Goal: Use online tool/utility: Use online tool/utility

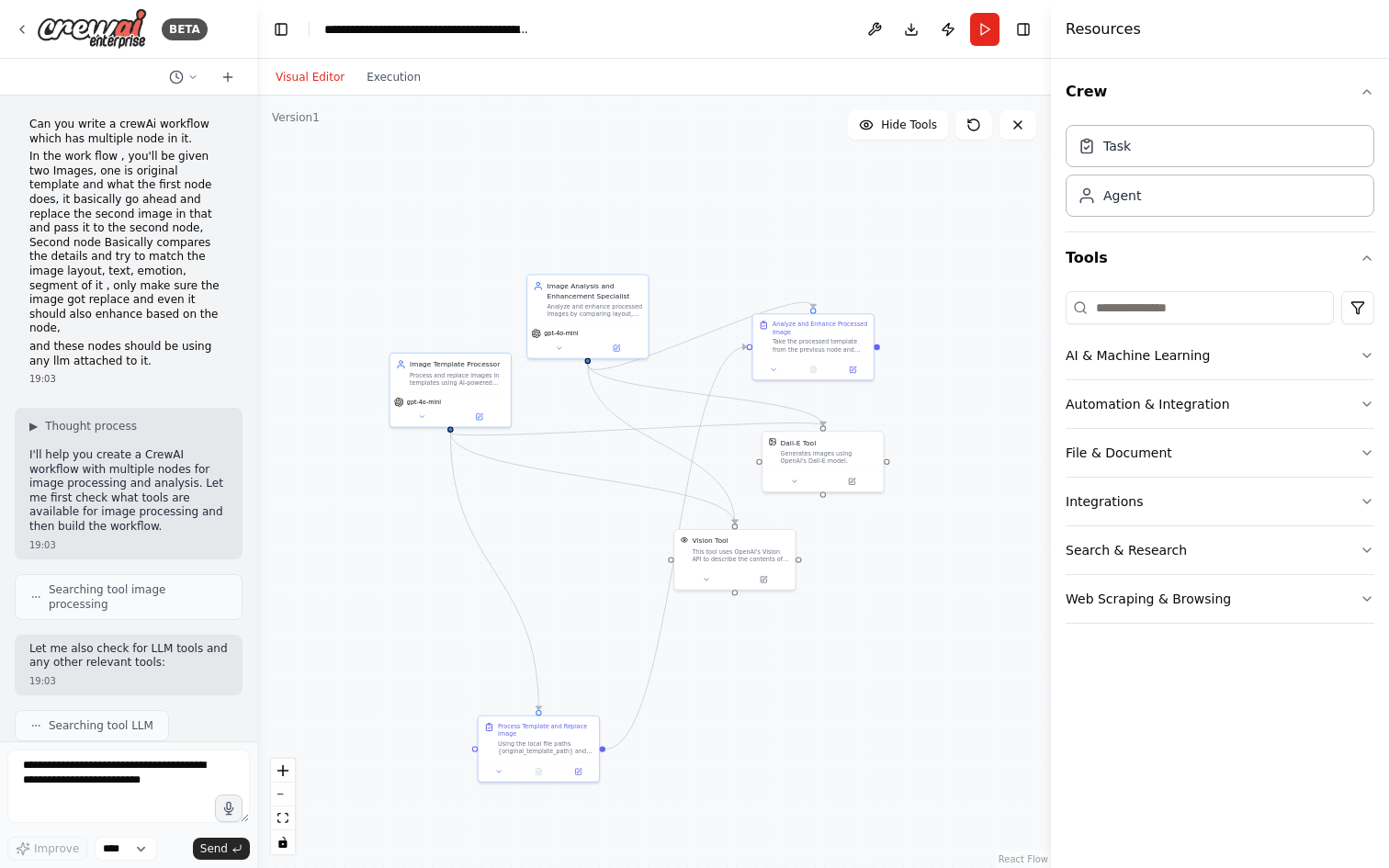
scroll to position [11180, 0]
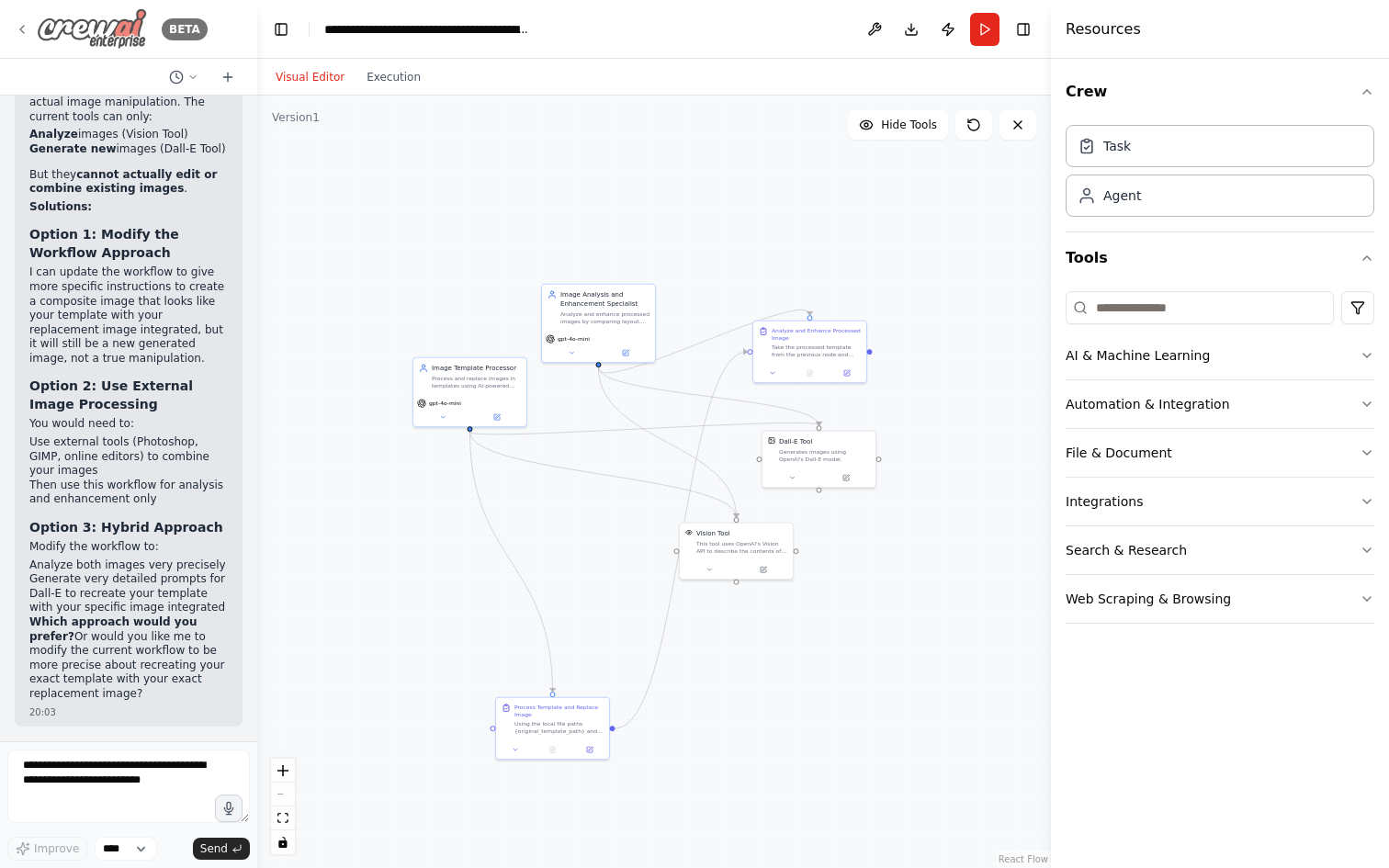
click at [28, 26] on icon at bounding box center [22, 29] width 15 height 15
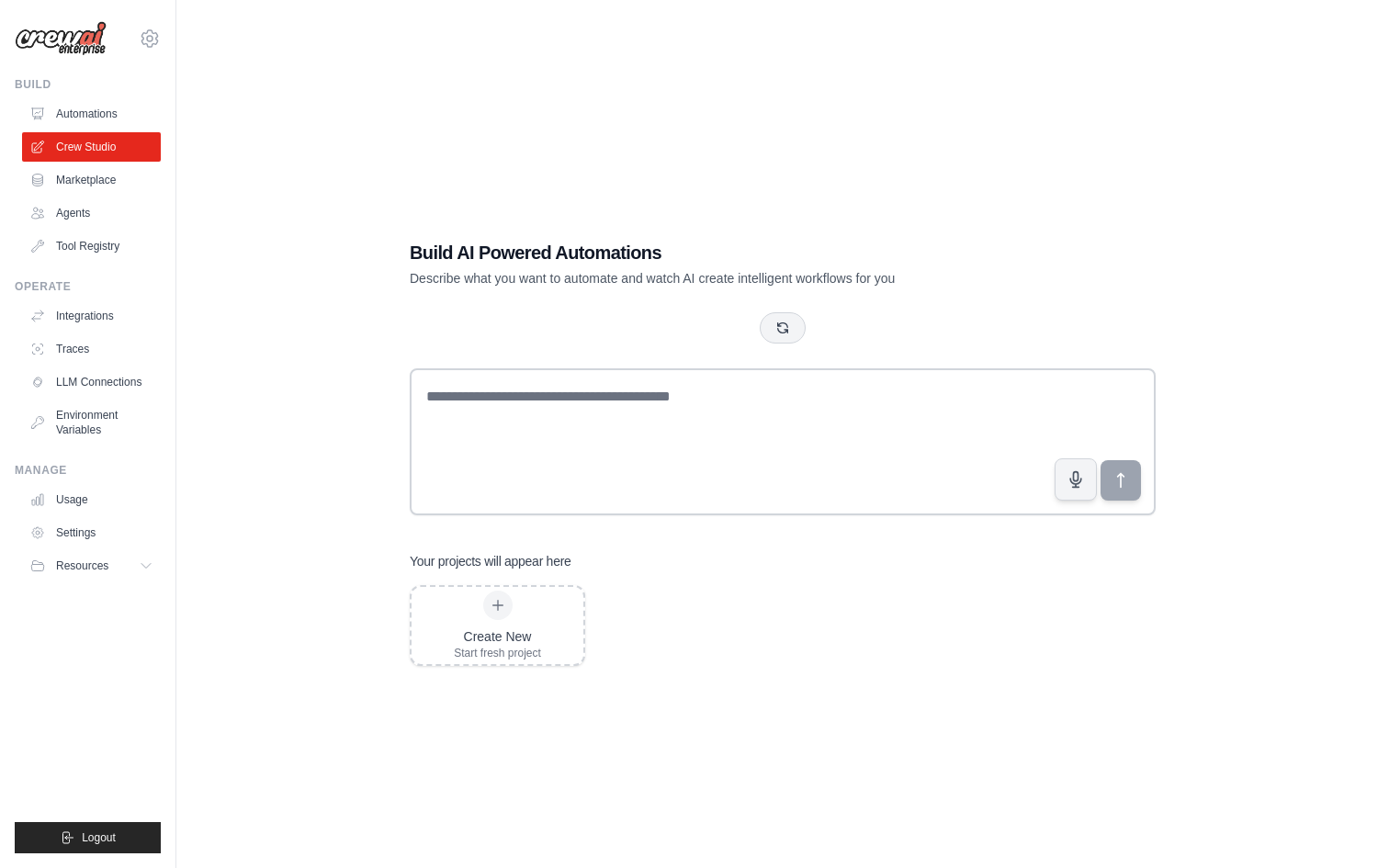
click at [18, 29] on img at bounding box center [61, 39] width 92 height 35
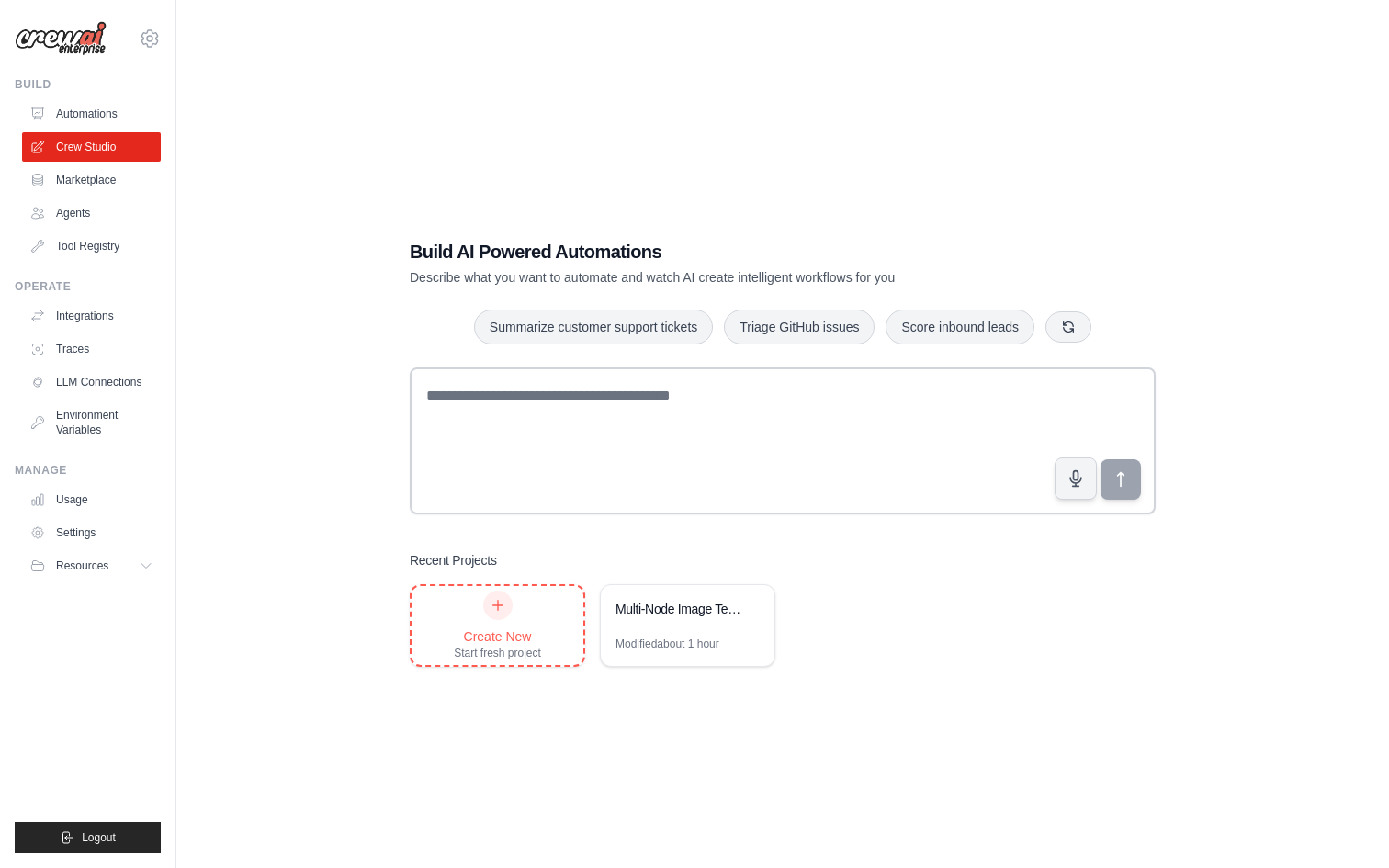
click at [496, 617] on div at bounding box center [497, 605] width 29 height 29
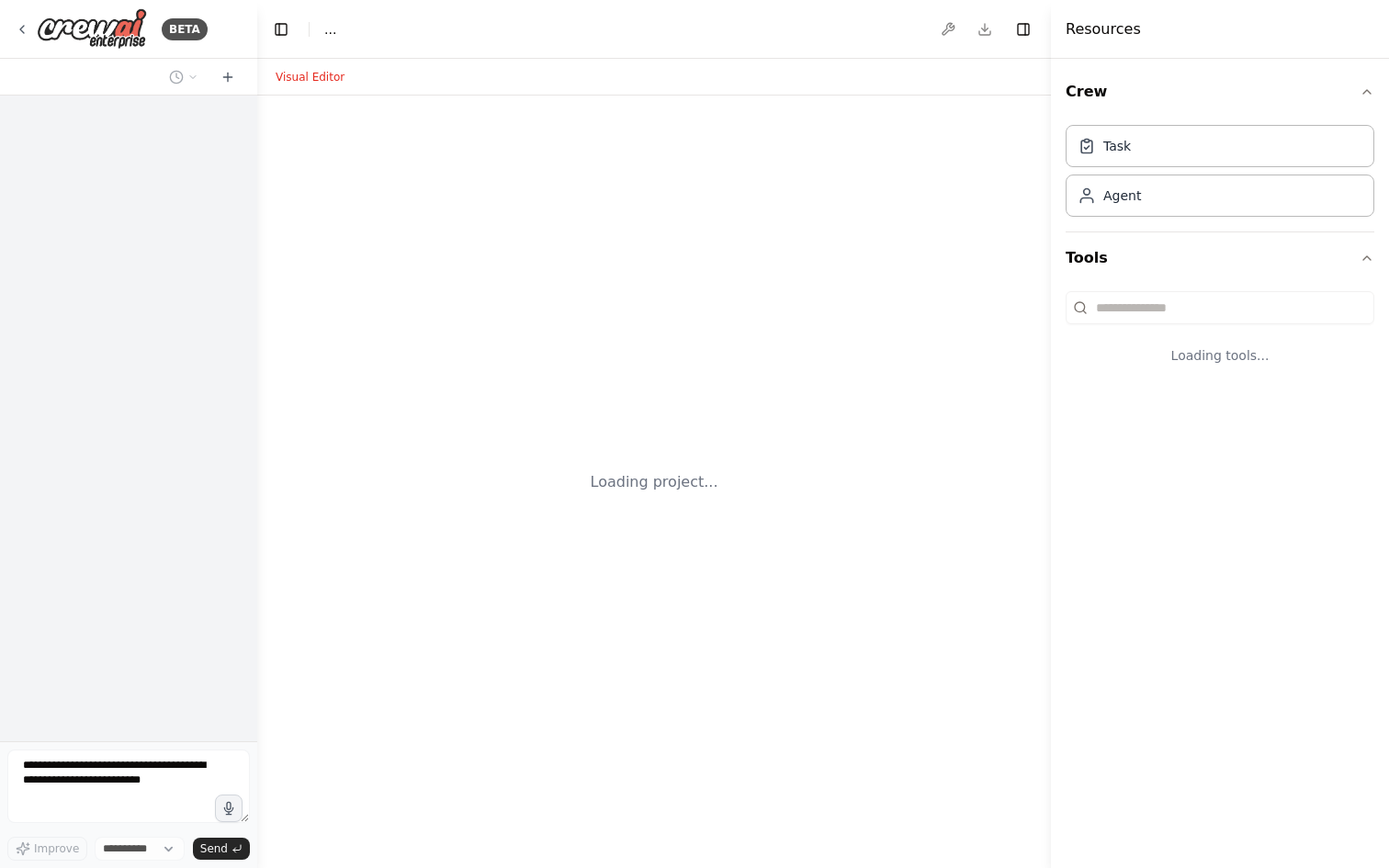
select select "****"
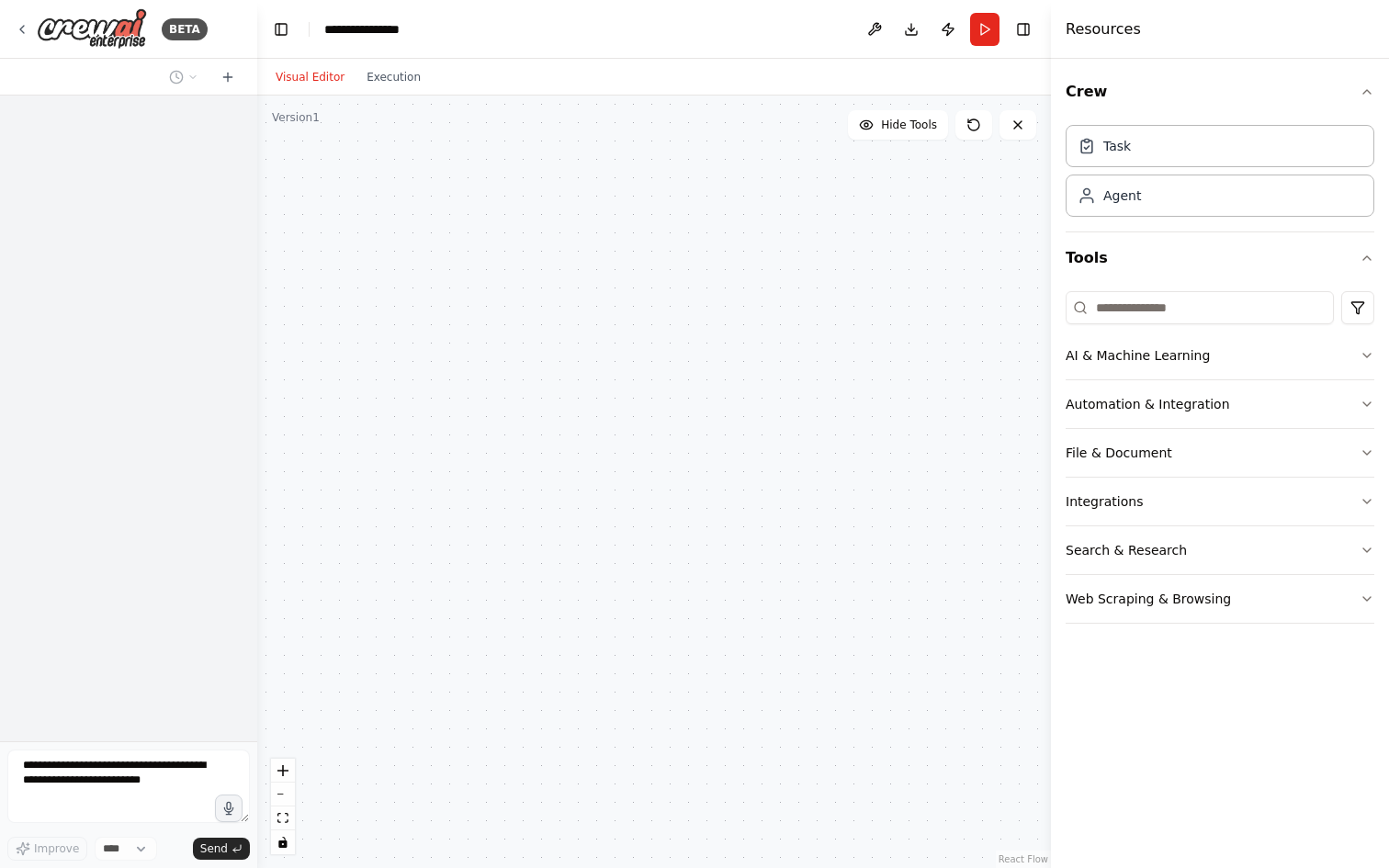
click at [485, 267] on div at bounding box center [654, 481] width 794 height 772
click at [1148, 188] on div "Agent" at bounding box center [1219, 194] width 308 height 42
click at [1119, 209] on div "Agent" at bounding box center [1219, 194] width 308 height 42
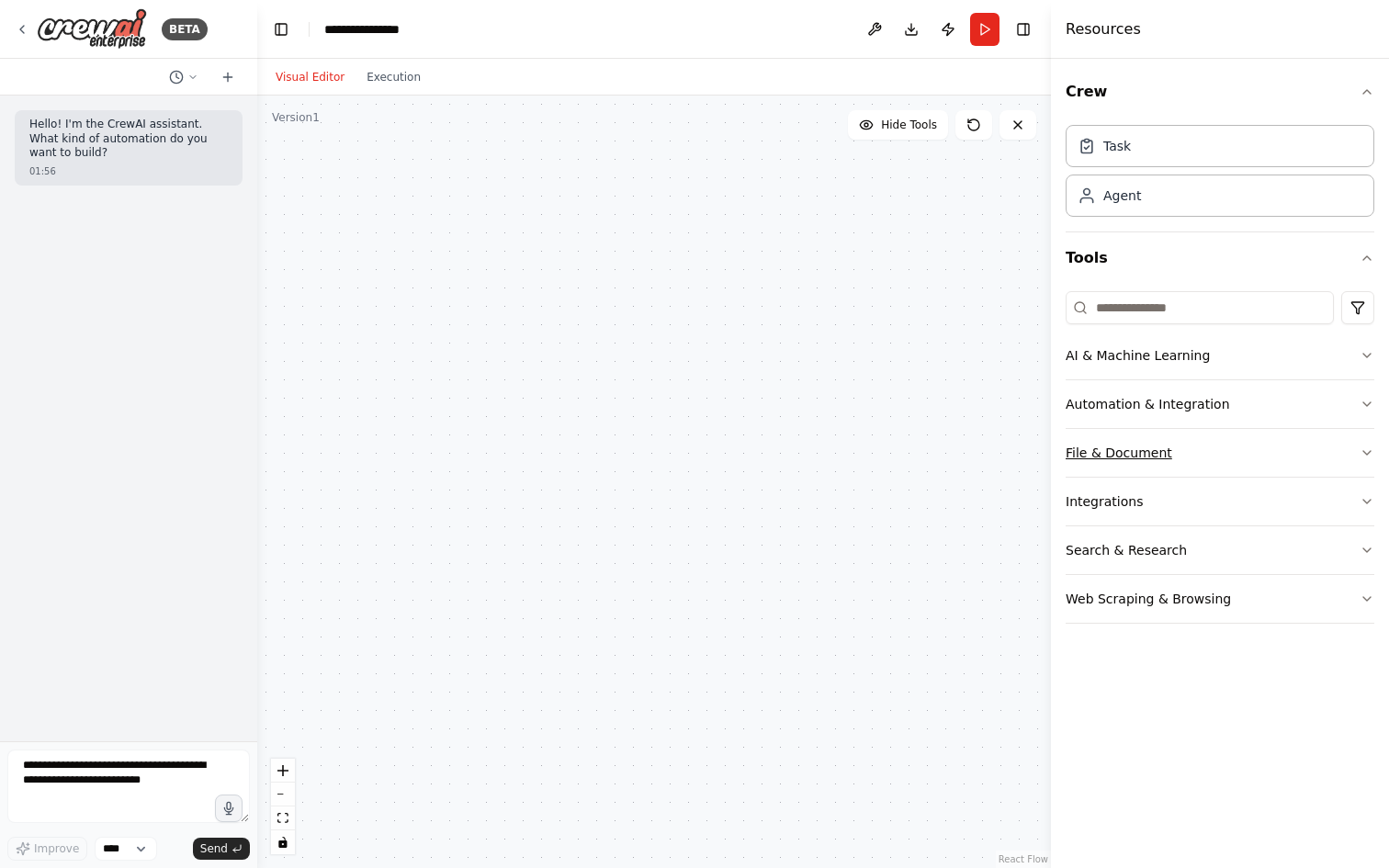
click at [1211, 450] on button "File & Document" at bounding box center [1219, 452] width 308 height 48
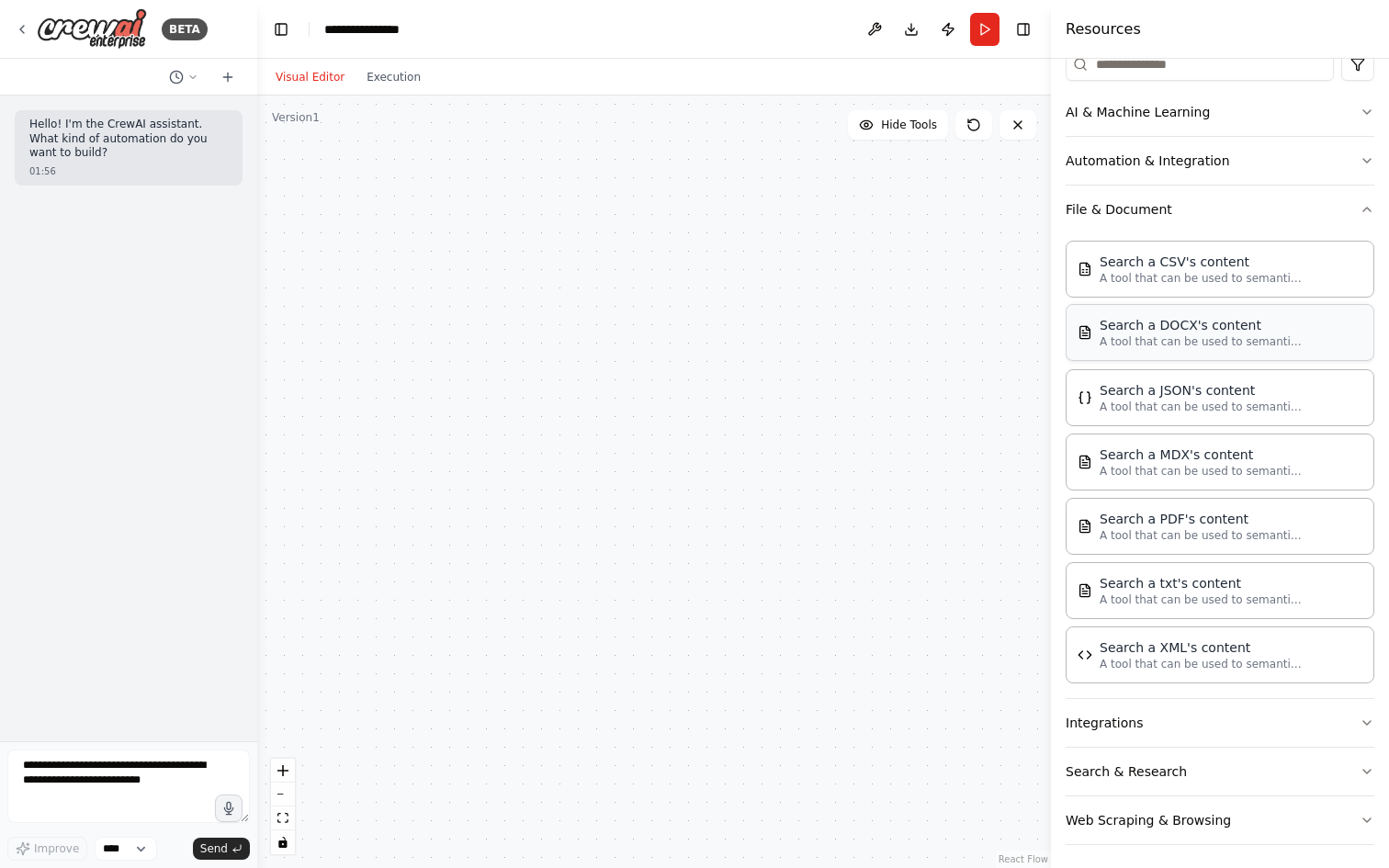
scroll to position [250, 0]
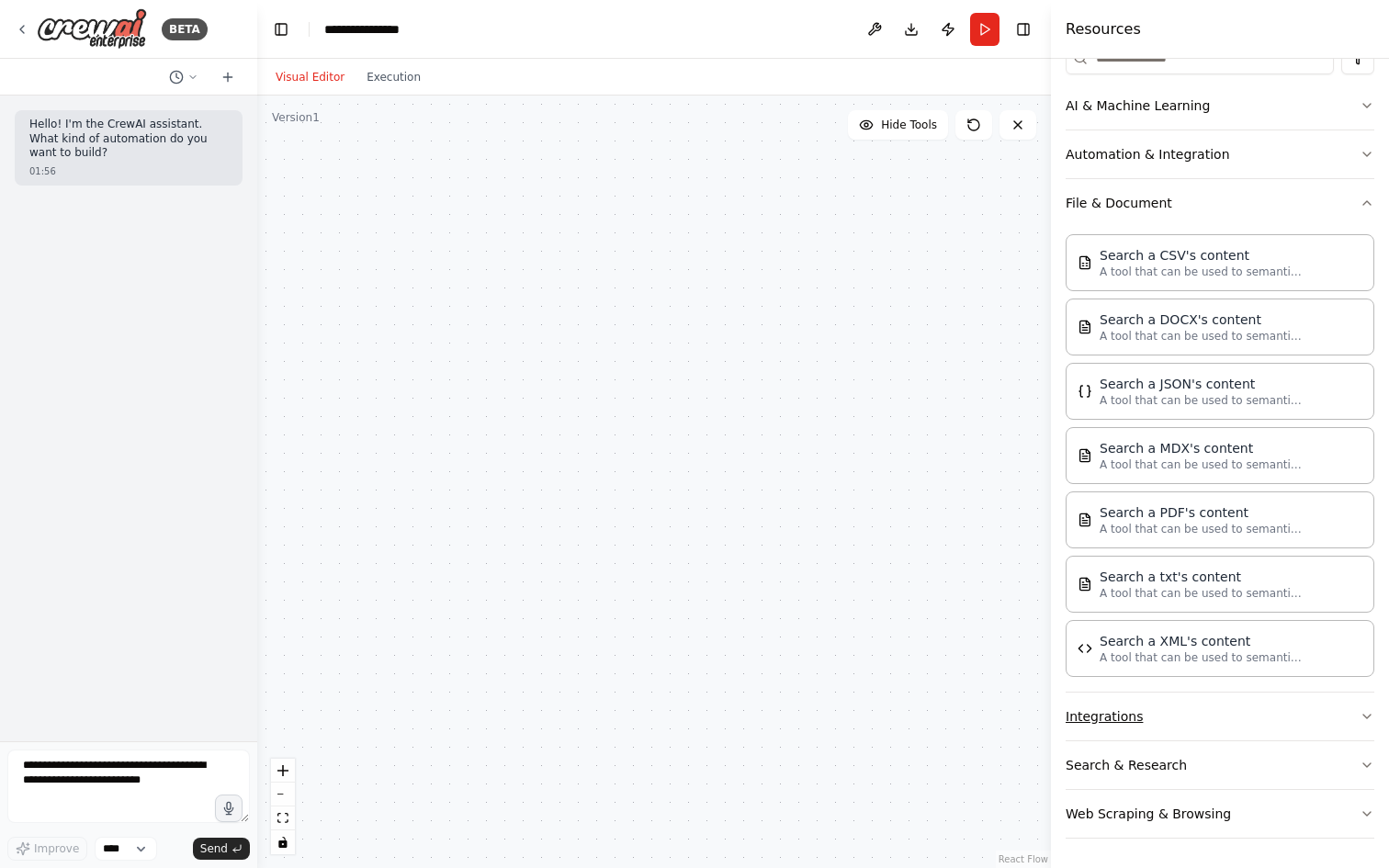
click at [1175, 717] on button "Integrations" at bounding box center [1219, 715] width 308 height 48
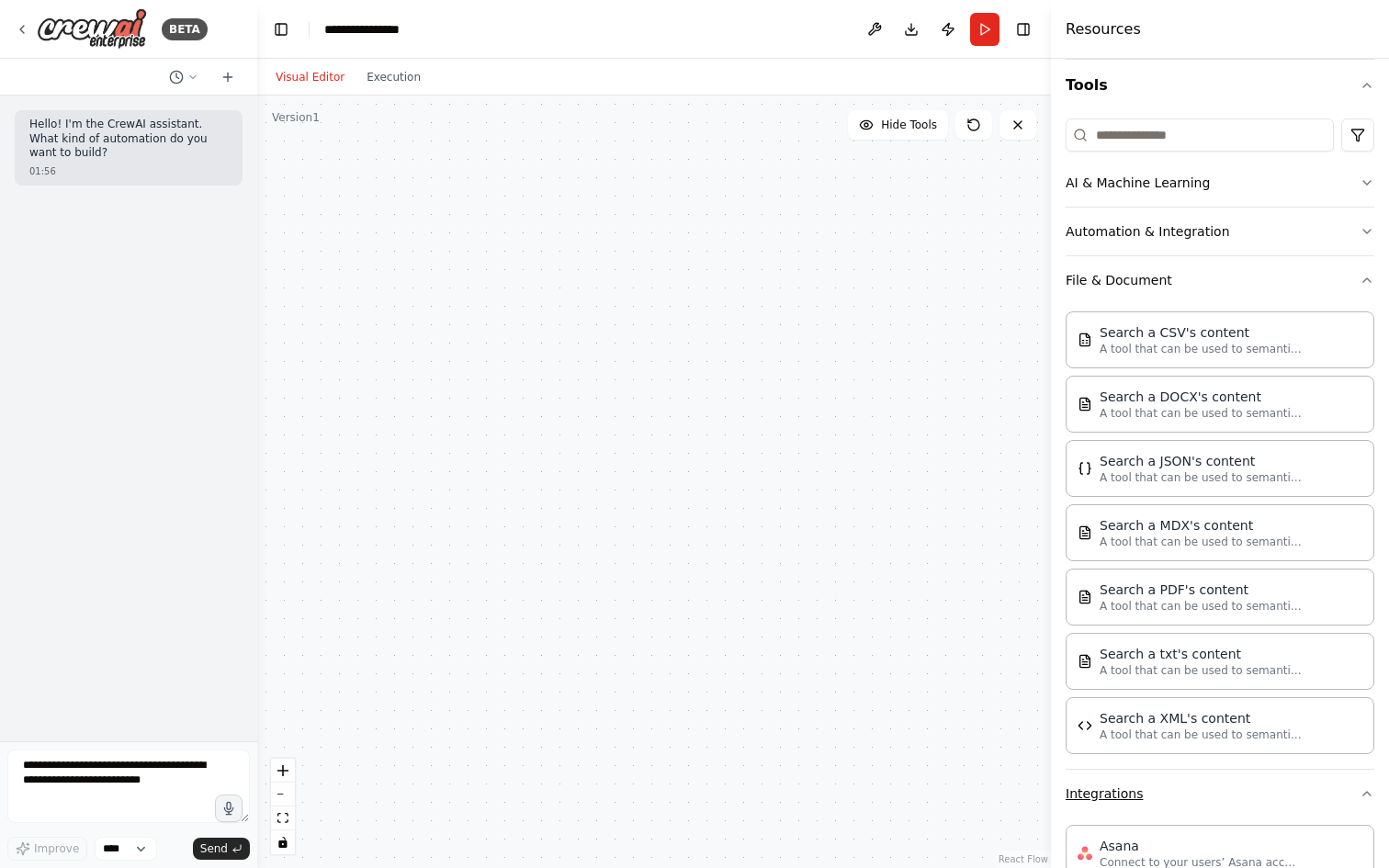
scroll to position [0, 0]
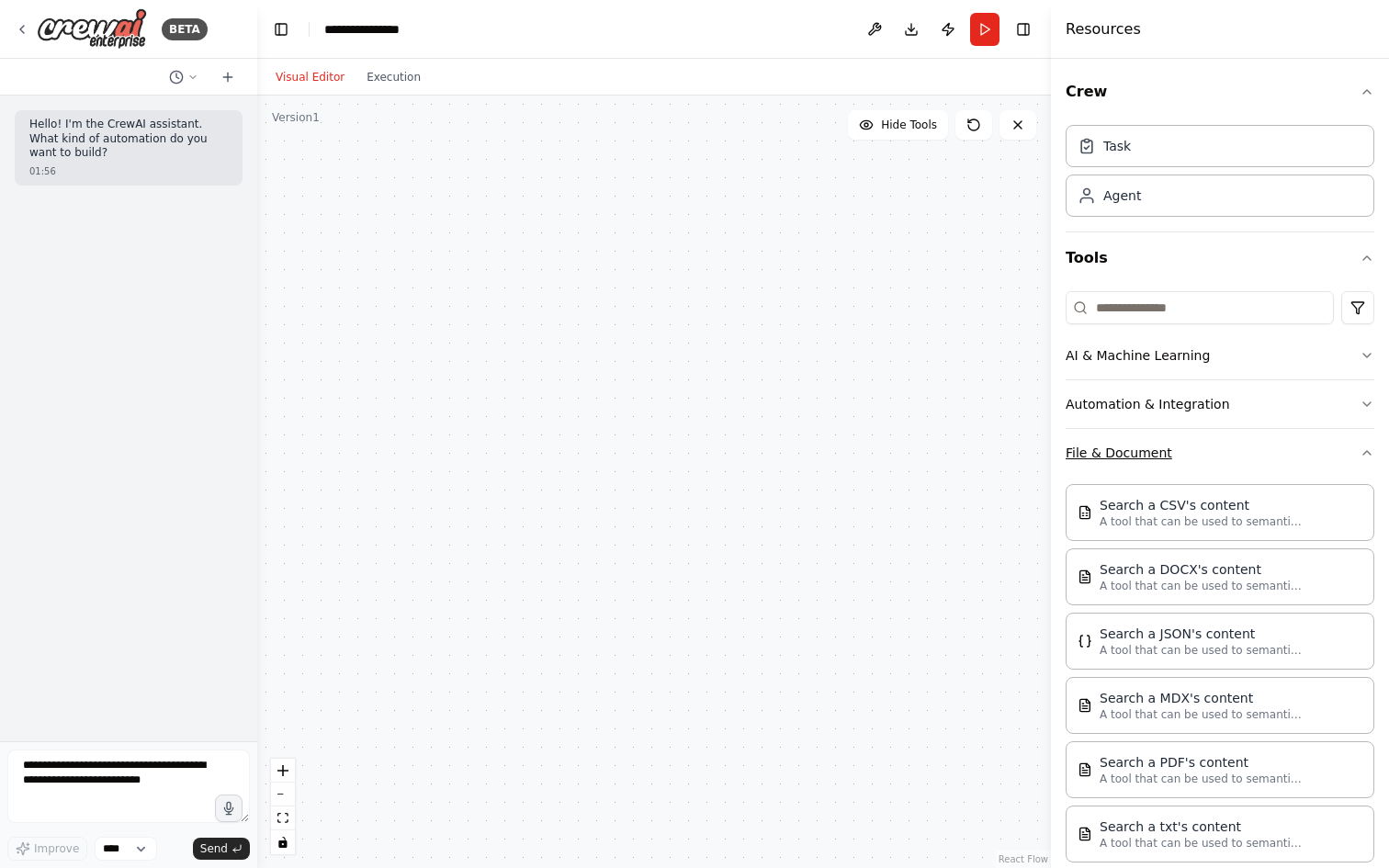
click at [1231, 449] on button "File & Document" at bounding box center [1219, 452] width 308 height 48
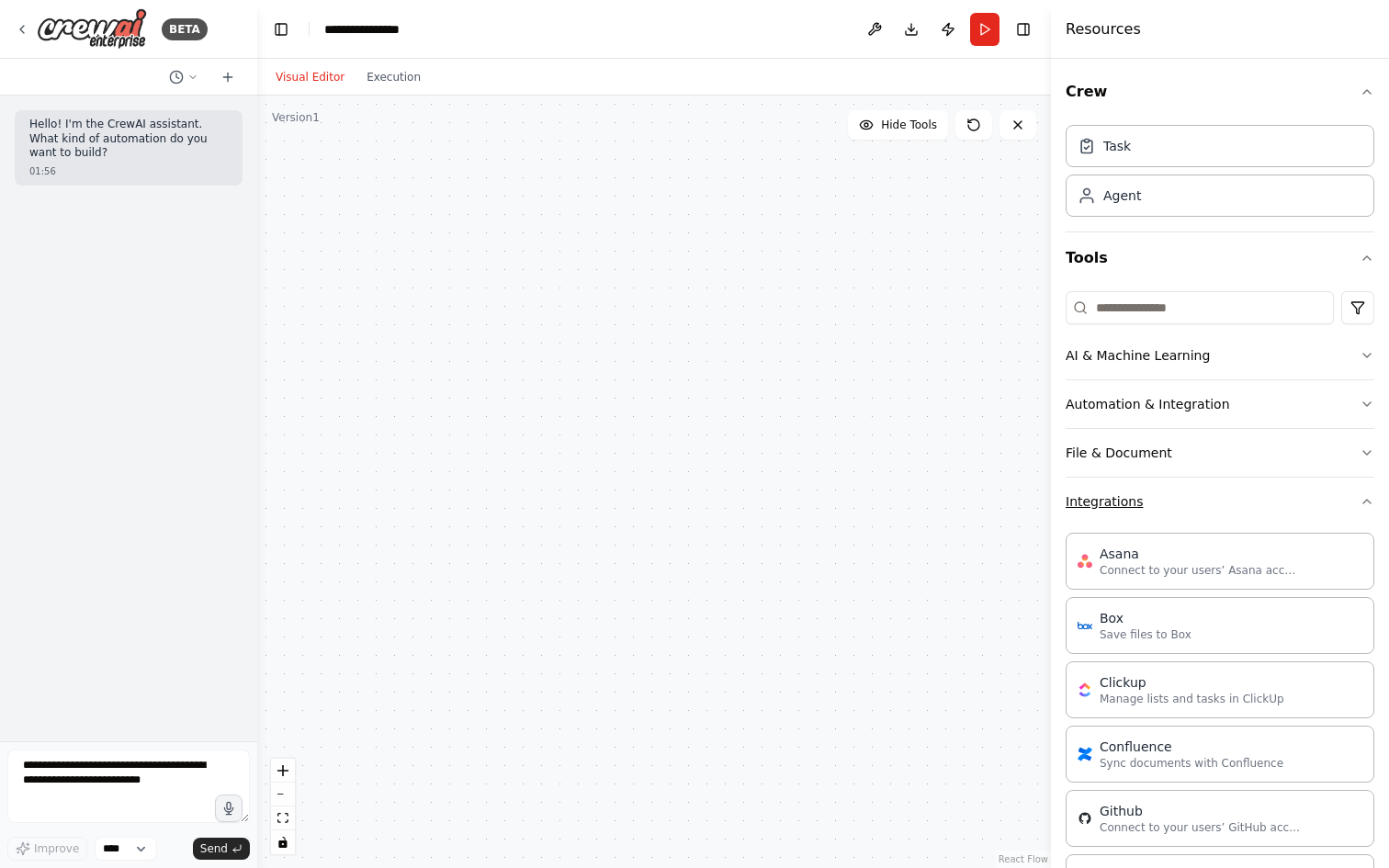
click at [1352, 497] on button "Integrations" at bounding box center [1219, 501] width 308 height 48
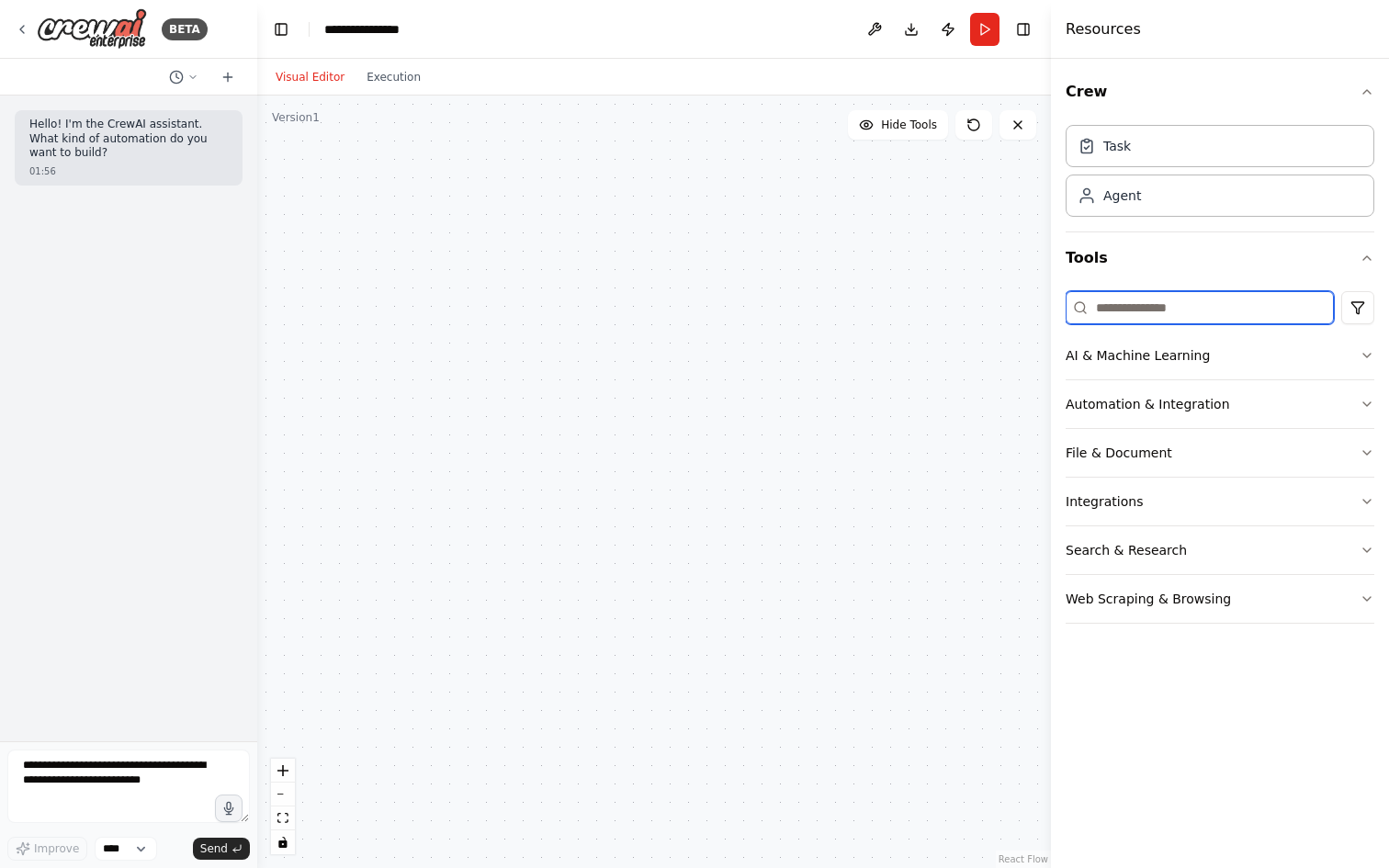
click at [1167, 298] on input at bounding box center [1199, 307] width 268 height 33
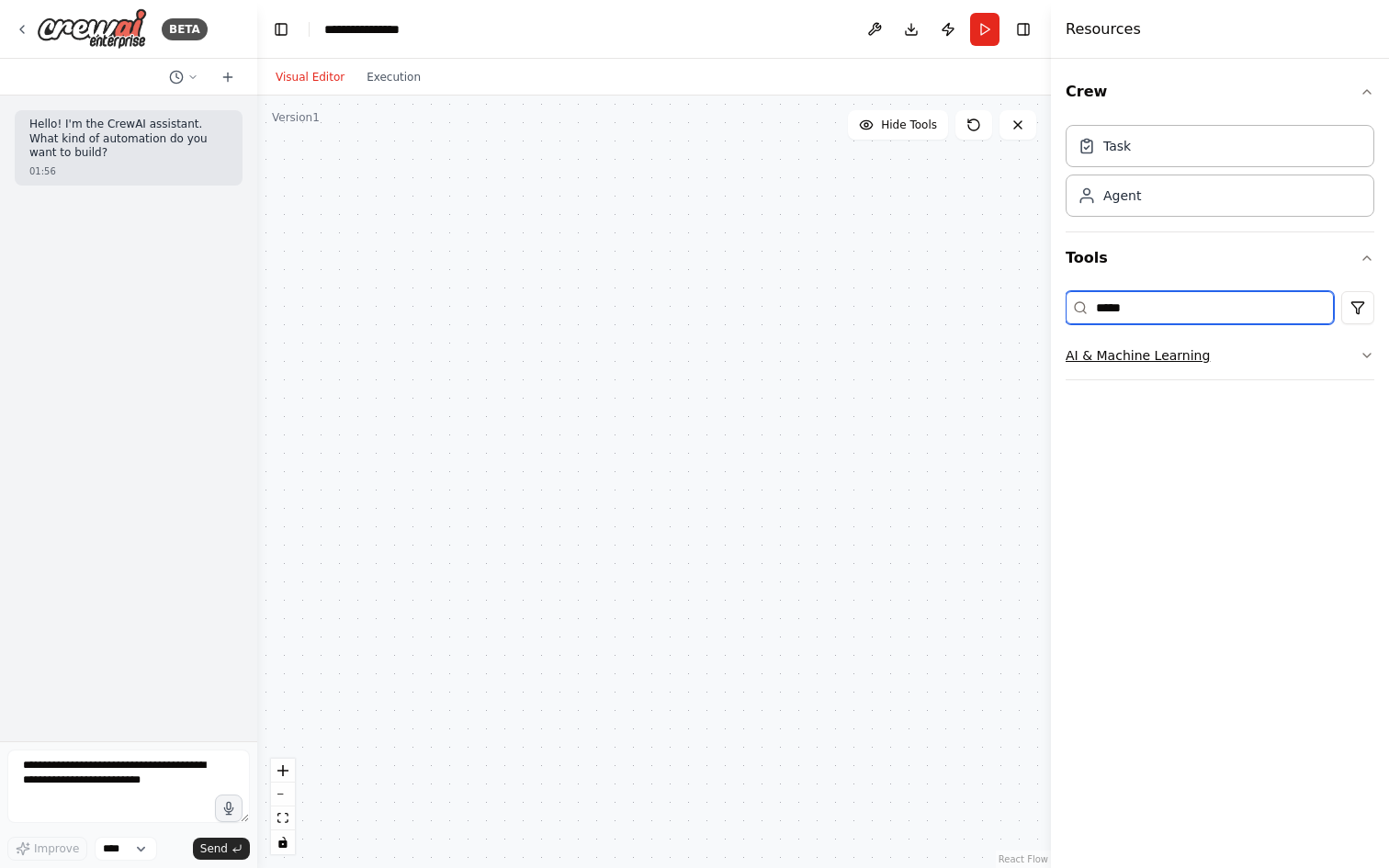
type input "*****"
click at [1215, 352] on button "AI & Machine Learning" at bounding box center [1219, 355] width 308 height 48
